Goal: Ask a question

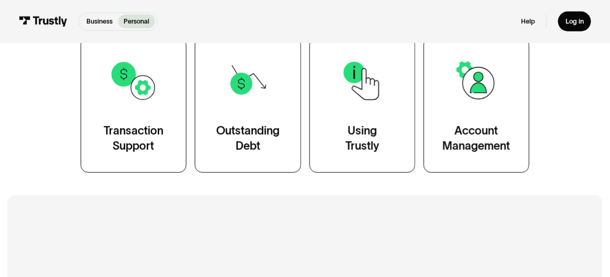
scroll to position [199, 0]
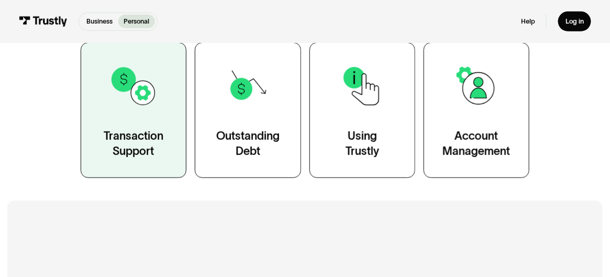
click at [126, 144] on div "Transaction Support" at bounding box center [134, 144] width 60 height 30
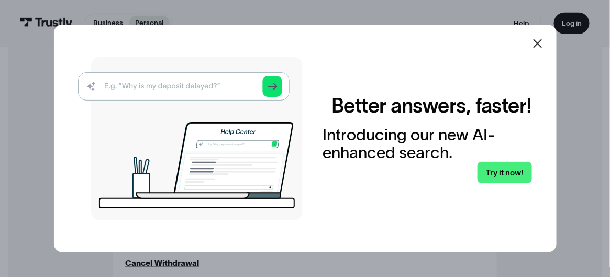
scroll to position [404, 0]
click at [538, 42] on icon at bounding box center [537, 43] width 13 height 13
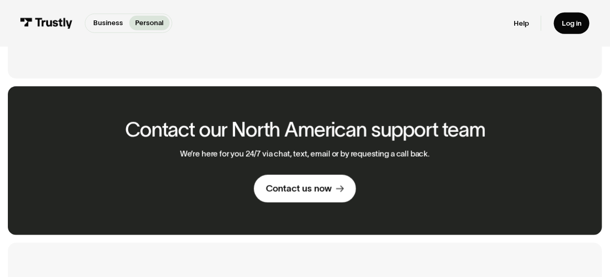
scroll to position [1385, 0]
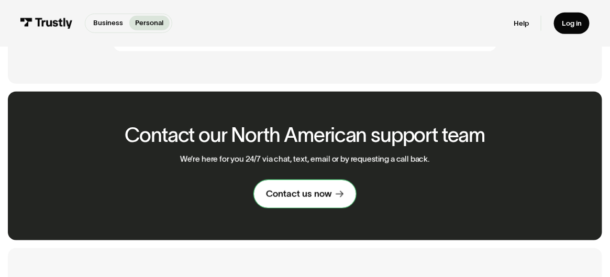
click at [281, 208] on link "Contact us now" at bounding box center [305, 194] width 102 height 28
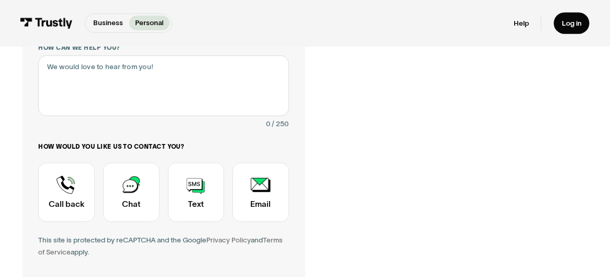
scroll to position [234, 0]
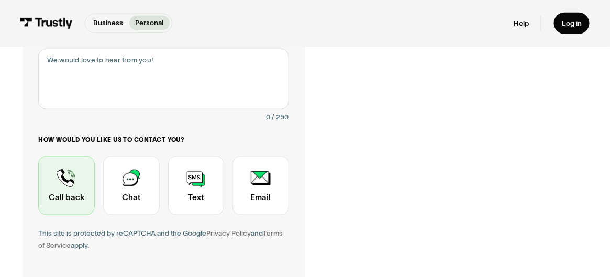
click at [61, 199] on div "Contact Trustly Support" at bounding box center [66, 185] width 57 height 59
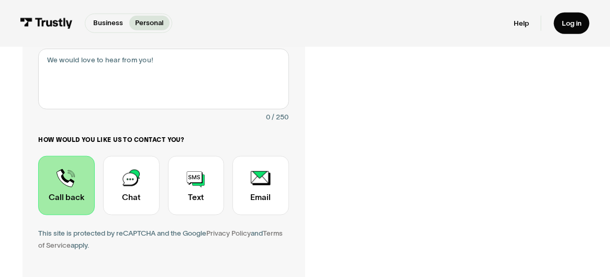
click at [65, 177] on div "Contact Trustly Support" at bounding box center [66, 185] width 57 height 59
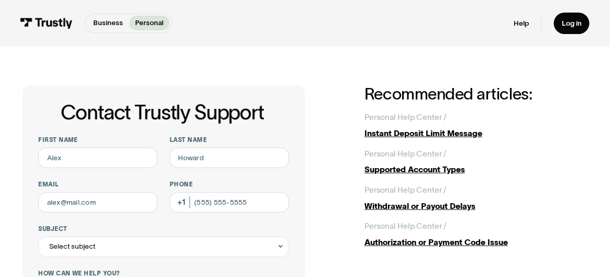
scroll to position [0, 0]
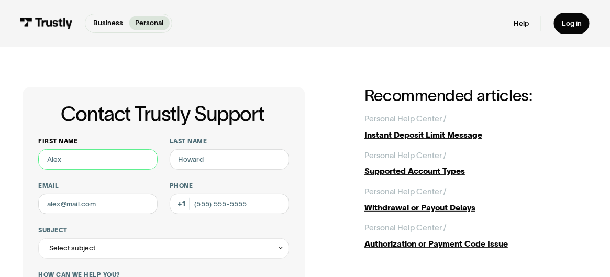
click at [66, 164] on input "First name" at bounding box center [97, 159] width 119 height 20
type input "Margaret"
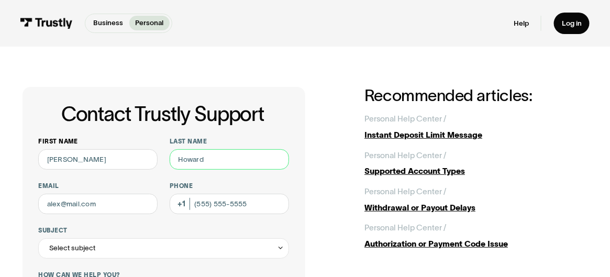
type input "Towler"
click at [113, 208] on input "Email" at bounding box center [97, 204] width 119 height 20
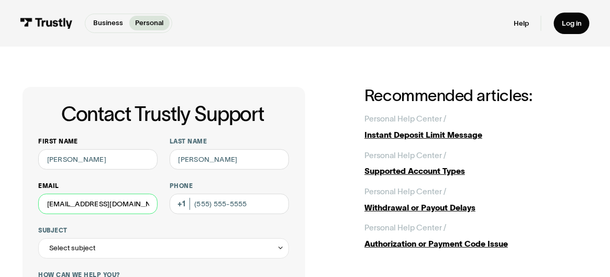
type input "maggietowler@yahoo.com"
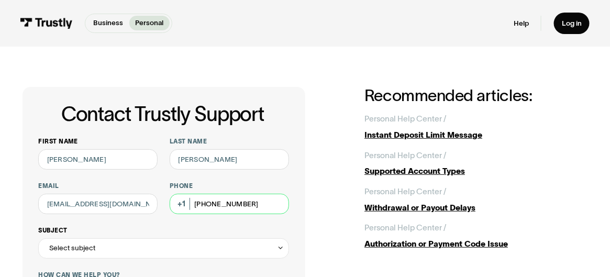
type input "(302) 463-6228"
click at [113, 251] on div "Select subject" at bounding box center [163, 248] width 250 height 20
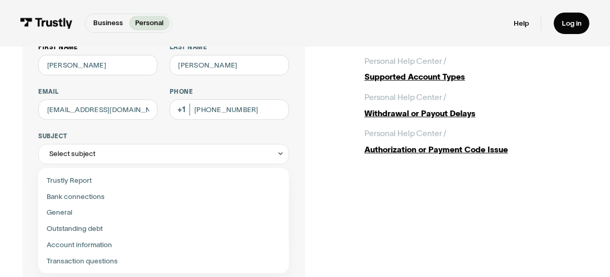
scroll to position [97, 0]
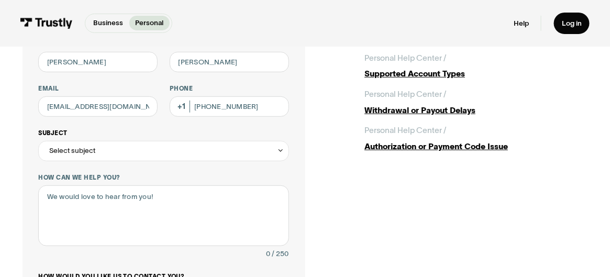
click at [126, 152] on div "Select subject" at bounding box center [163, 151] width 250 height 20
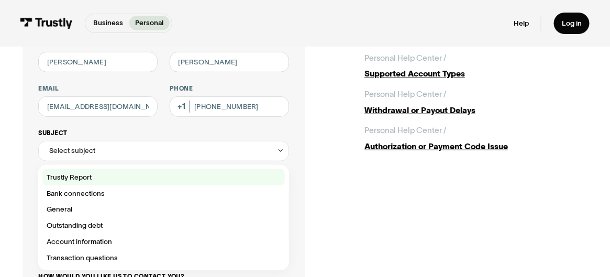
click at [76, 179] on div "Contact Trustly Support" at bounding box center [163, 177] width 242 height 16
type input "**********"
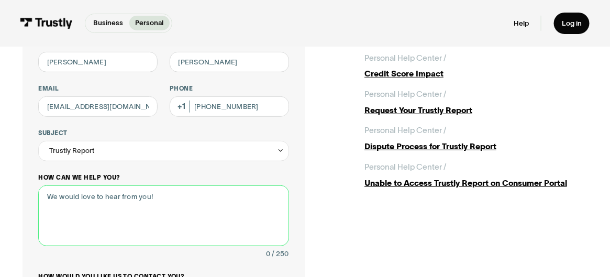
click at [74, 191] on textarea "How can we help you?" at bounding box center [163, 215] width 250 height 61
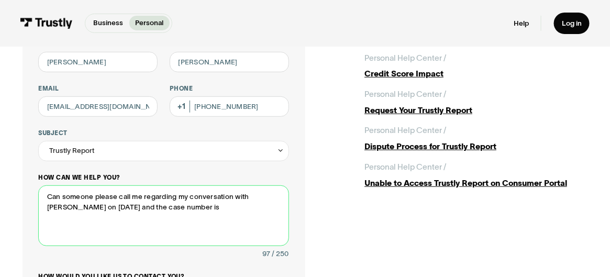
paste textarea "01451199."
click at [198, 193] on textarea "Can someone please call me regarding my conversation with Ivan on 8/14/25 and t…" at bounding box center [163, 215] width 250 height 61
click at [201, 211] on textarea "Can someone please call me regarding my conversation with Ivan on 8/14/25 and t…" at bounding box center [163, 215] width 250 height 61
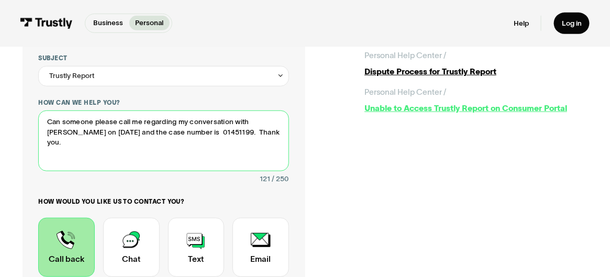
scroll to position [173, 0]
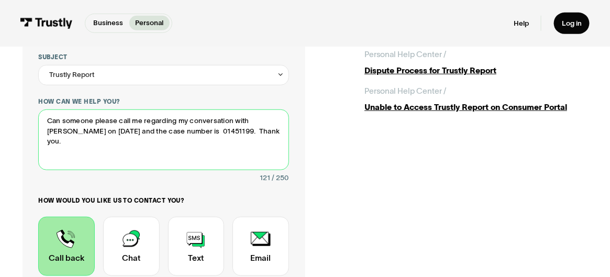
type textarea "Can someone please call me regarding my conversation with Ivan on 8/14/25 and t…"
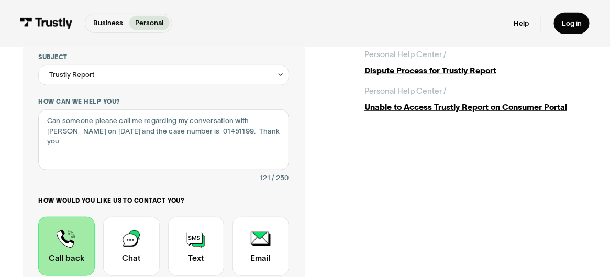
click at [70, 235] on div "Contact Trustly Support" at bounding box center [66, 246] width 57 height 59
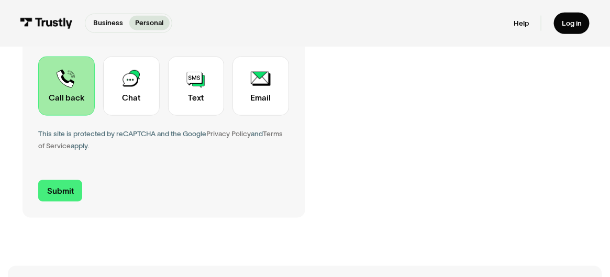
scroll to position [353, 0]
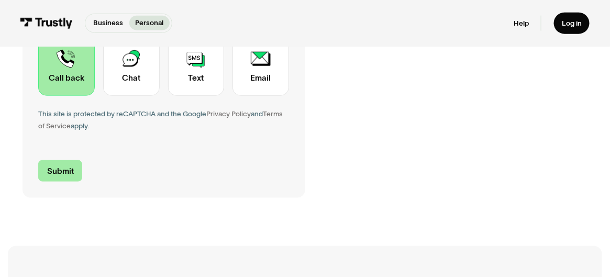
click at [65, 171] on input "Submit" at bounding box center [60, 170] width 44 height 21
type input "+13024636228"
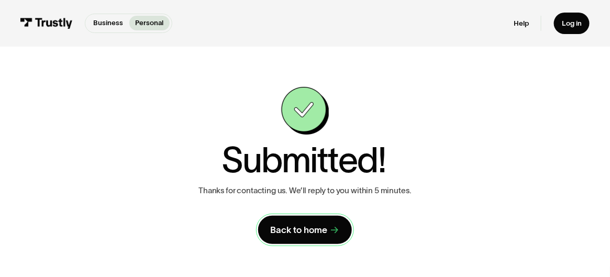
click at [274, 225] on div "Back to home" at bounding box center [298, 230] width 57 height 12
